Goal: Check status: Check status

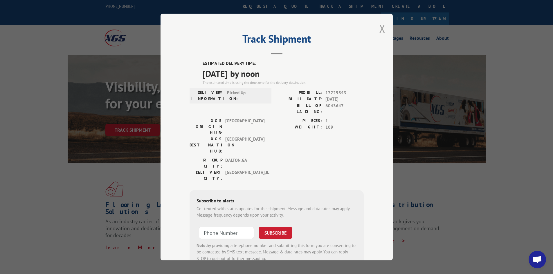
click at [380, 30] on button "Close modal" at bounding box center [382, 28] width 6 height 15
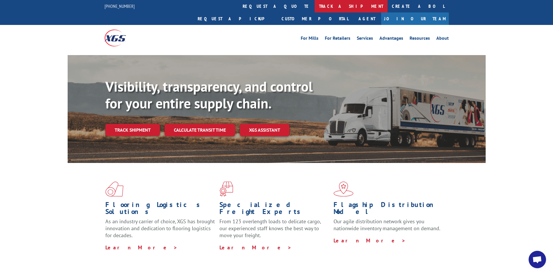
click at [315, 9] on link "track a shipment" at bounding box center [351, 6] width 73 height 12
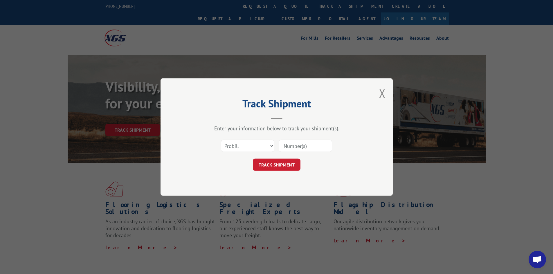
click at [303, 148] on input at bounding box center [305, 146] width 53 height 12
paste input "6831212"
type input "6831212"
click at [277, 167] on button "TRACK SHIPMENT" at bounding box center [277, 165] width 48 height 12
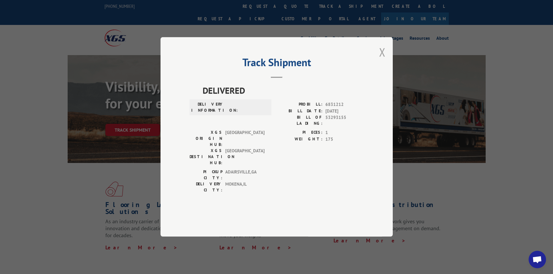
click at [382, 60] on button "Close modal" at bounding box center [382, 51] width 6 height 15
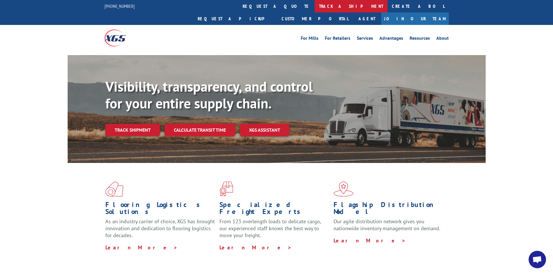
click at [315, 3] on link "track a shipment" at bounding box center [351, 6] width 73 height 12
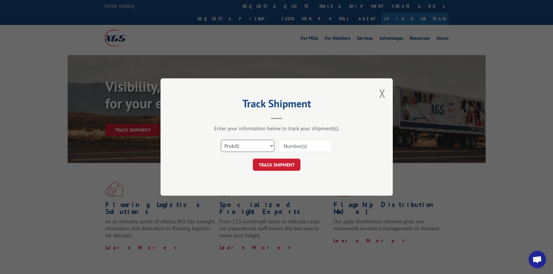
click at [238, 147] on select "Select category... Probill BOL PO" at bounding box center [247, 146] width 53 height 12
select select "bol"
click at [221, 140] on select "Select category... Probill BOL PO" at bounding box center [247, 146] width 53 height 12
click at [286, 145] on input at bounding box center [305, 146] width 53 height 12
paste input "6831212"
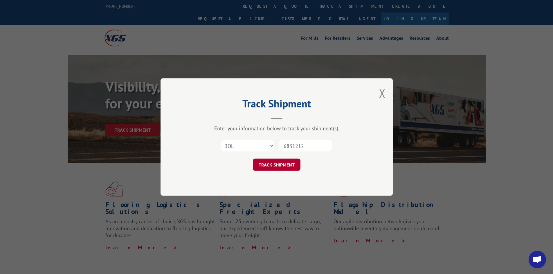
type input "6831212"
drag, startPoint x: 274, startPoint y: 163, endPoint x: 279, endPoint y: 159, distance: 6.0
click at [275, 163] on button "TRACK SHIPMENT" at bounding box center [277, 165] width 48 height 12
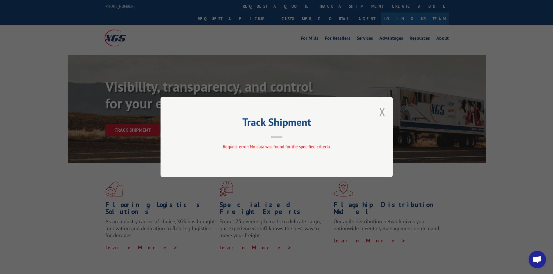
click at [385, 110] on button "Close modal" at bounding box center [382, 111] width 6 height 15
